Goal: Information Seeking & Learning: Find contact information

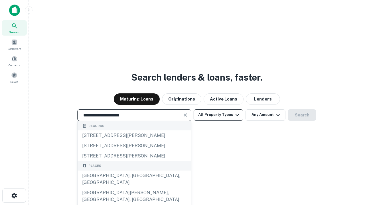
click at [134, 188] on div "[GEOGRAPHIC_DATA], [GEOGRAPHIC_DATA], [GEOGRAPHIC_DATA]" at bounding box center [133, 179] width 113 height 17
click at [218, 115] on button "All Property Types" at bounding box center [218, 114] width 50 height 11
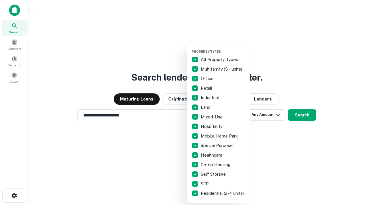
type input "**********"
click at [223, 48] on button "button" at bounding box center [222, 48] width 63 height 0
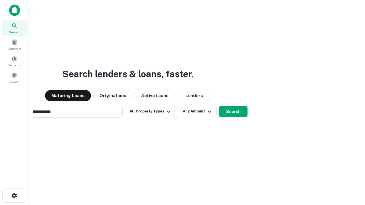
scroll to position [9, 0]
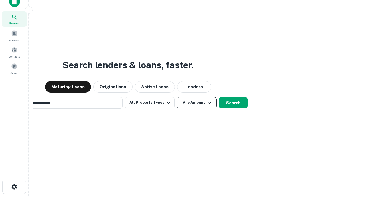
click at [177, 97] on button "Any Amount" at bounding box center [197, 102] width 40 height 11
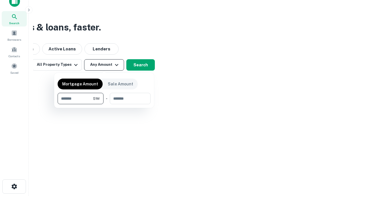
type input "*******"
click at [104, 104] on button "button" at bounding box center [104, 104] width 93 height 0
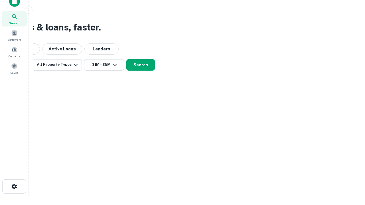
scroll to position [3, 105]
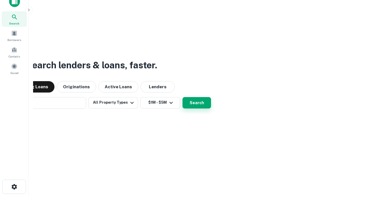
click at [182, 97] on button "Search" at bounding box center [196, 102] width 28 height 11
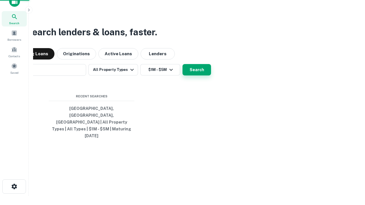
scroll to position [15, 161]
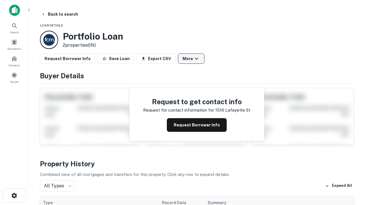
click at [191, 59] on button "More" at bounding box center [191, 59] width 26 height 10
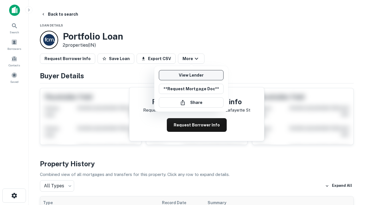
click at [191, 75] on link "View Lender" at bounding box center [191, 75] width 65 height 10
